Goal: Task Accomplishment & Management: Use online tool/utility

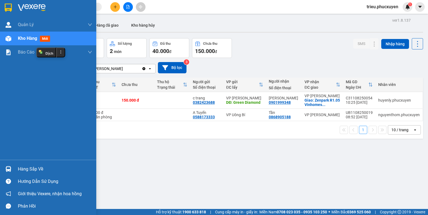
click at [5, 167] on img at bounding box center [8, 169] width 6 height 6
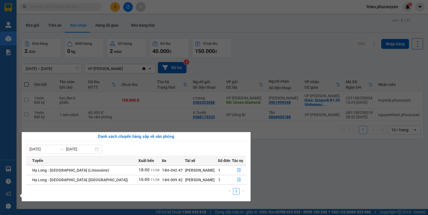
click at [294, 46] on section "Kết quả tìm kiếm ( 0 ) Bộ lọc No Data trieu.phucxuyen 1 [PERSON_NAME] lý giao n…" at bounding box center [214, 107] width 428 height 215
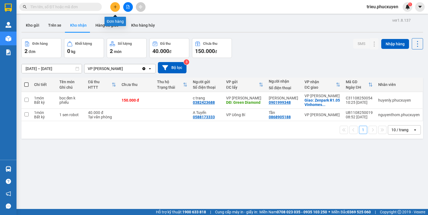
click at [114, 7] on icon "plus" at bounding box center [114, 7] width 3 height 0
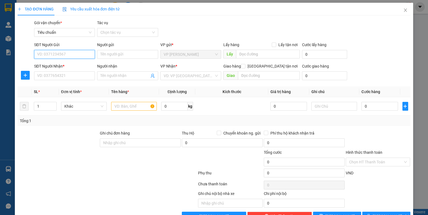
click at [69, 54] on input "SĐT Người Gửi" at bounding box center [64, 54] width 61 height 9
type input "0848281989"
click at [74, 65] on div "0848281989 - [PERSON_NAME]" at bounding box center [64, 65] width 54 height 6
type input "[PERSON_NAME]"
type input "0848281989"
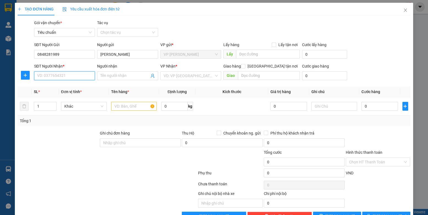
click at [72, 76] on input "SĐT Người Nhận *" at bounding box center [64, 75] width 61 height 9
click at [55, 88] on div "0932206668" at bounding box center [64, 87] width 54 height 6
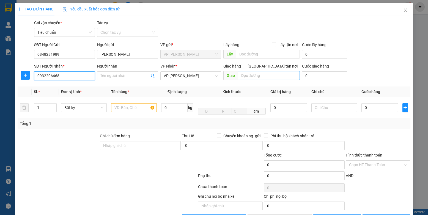
type input "0932206668"
click at [255, 76] on input "text" at bounding box center [269, 75] width 62 height 9
click at [193, 78] on span "VP [PERSON_NAME]" at bounding box center [190, 76] width 54 height 8
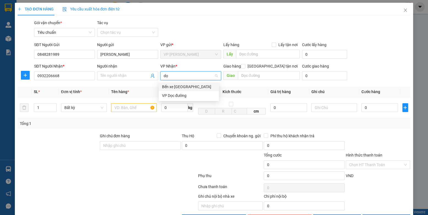
type input "dọc"
click at [200, 85] on div "VP Dọc đường" at bounding box center [189, 87] width 54 height 6
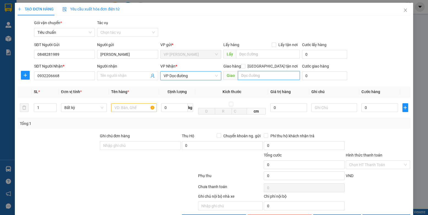
click at [253, 73] on input "text" at bounding box center [269, 75] width 62 height 9
type input "cái lân"
click at [121, 109] on input "text" at bounding box center [134, 107] width 46 height 9
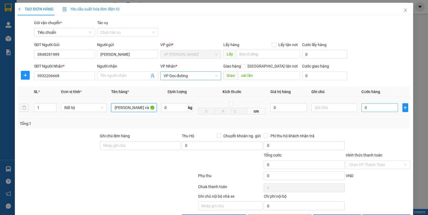
type input "1 [PERSON_NAME] và 1 túi đen"
click at [371, 109] on input "0" at bounding box center [379, 107] width 37 height 9
type input "1"
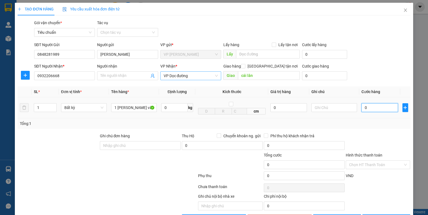
type input "1"
type input "10"
type input "100"
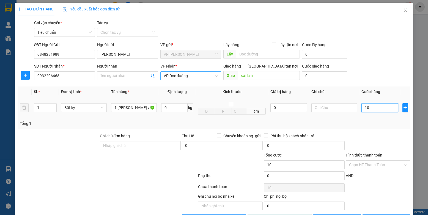
type input "100"
type input "100.000"
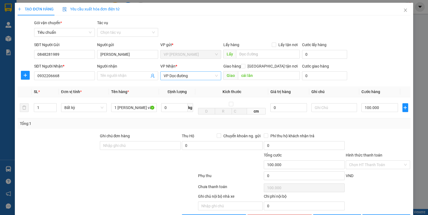
click at [381, 67] on div "SĐT Người Nhận * 0932206668 Người nhận Tên người nhận VP Nhận * VP Dọc đường Gi…" at bounding box center [222, 72] width 378 height 19
click at [375, 61] on form "SĐT Người Gửi 0848281989 Người gửi [PERSON_NAME] VP gửi * VP [PERSON_NAME] Lấy …" at bounding box center [214, 62] width 392 height 41
click at [403, 11] on icon "close" at bounding box center [405, 10] width 4 height 4
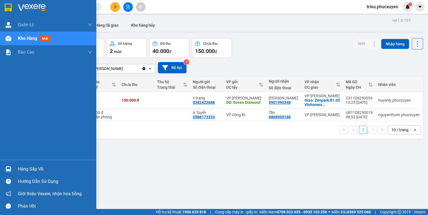
click at [10, 171] on img at bounding box center [8, 169] width 6 height 6
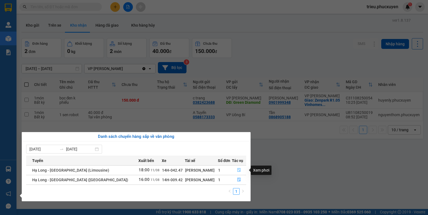
click at [237, 170] on icon "file-done" at bounding box center [239, 170] width 4 height 4
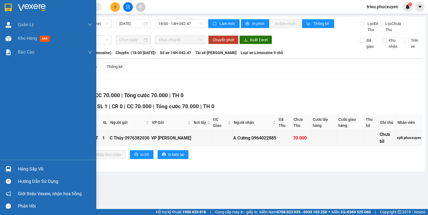
click at [13, 171] on div "Hàng sắp về" at bounding box center [48, 169] width 96 height 12
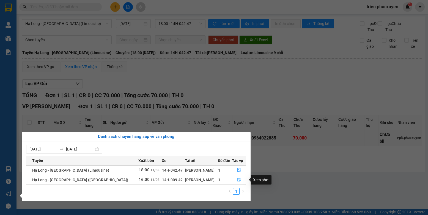
click at [238, 179] on icon "file-done" at bounding box center [238, 180] width 3 height 4
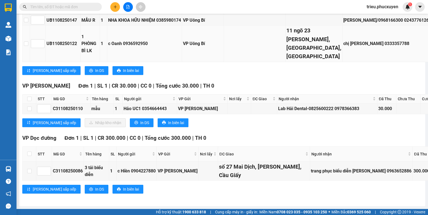
scroll to position [466, 0]
click at [29, 107] on input "checkbox" at bounding box center [29, 109] width 4 height 4
checkbox input "true"
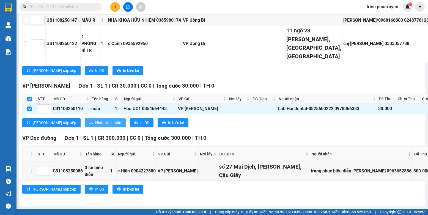
click at [95, 120] on span "Nhập kho nhận" at bounding box center [108, 123] width 26 height 6
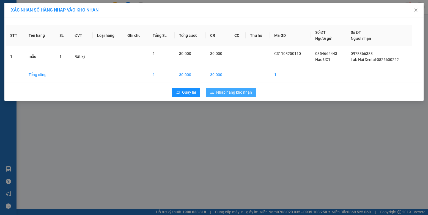
click at [229, 95] on span "Nhập hàng kho nhận" at bounding box center [234, 92] width 36 height 6
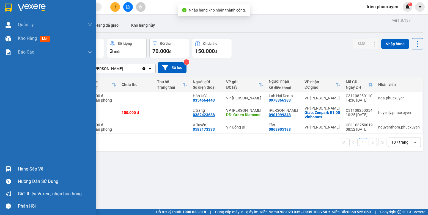
click at [14, 171] on div "Hàng sắp về" at bounding box center [48, 169] width 96 height 12
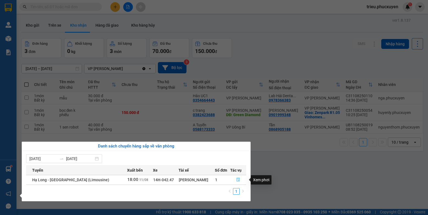
click at [237, 181] on icon "file-done" at bounding box center [237, 180] width 3 height 4
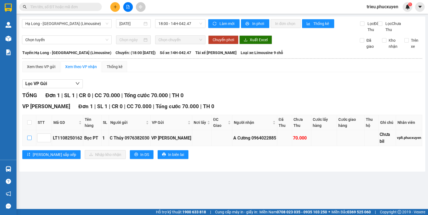
click at [31, 140] on input "checkbox" at bounding box center [29, 138] width 4 height 4
checkbox input "true"
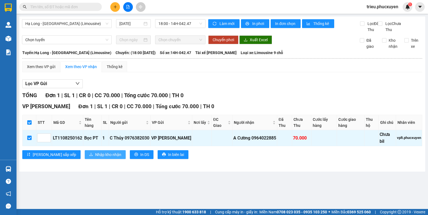
click at [95, 158] on span "Nhập kho nhận" at bounding box center [108, 155] width 26 height 6
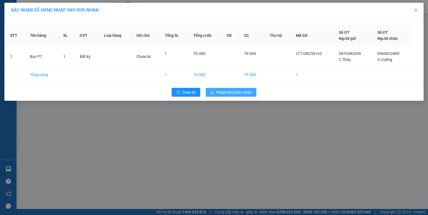
click at [247, 91] on span "Nhập hàng kho nhận" at bounding box center [234, 92] width 36 height 6
